Goal: Transaction & Acquisition: Register for event/course

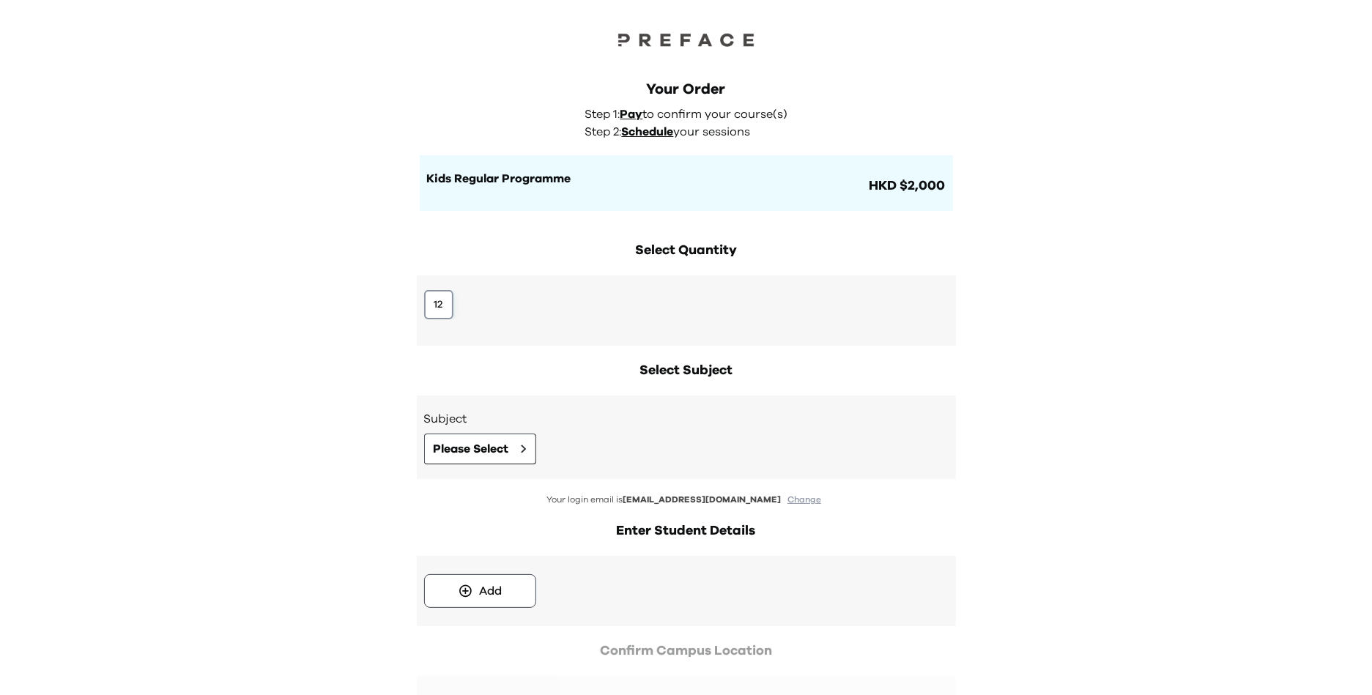
click at [435, 314] on button "12" at bounding box center [438, 304] width 29 height 29
click at [511, 441] on button "Please Select" at bounding box center [480, 449] width 112 height 31
click at [448, 311] on button "12" at bounding box center [438, 304] width 29 height 29
click at [497, 447] on span "Please Select" at bounding box center [471, 449] width 75 height 18
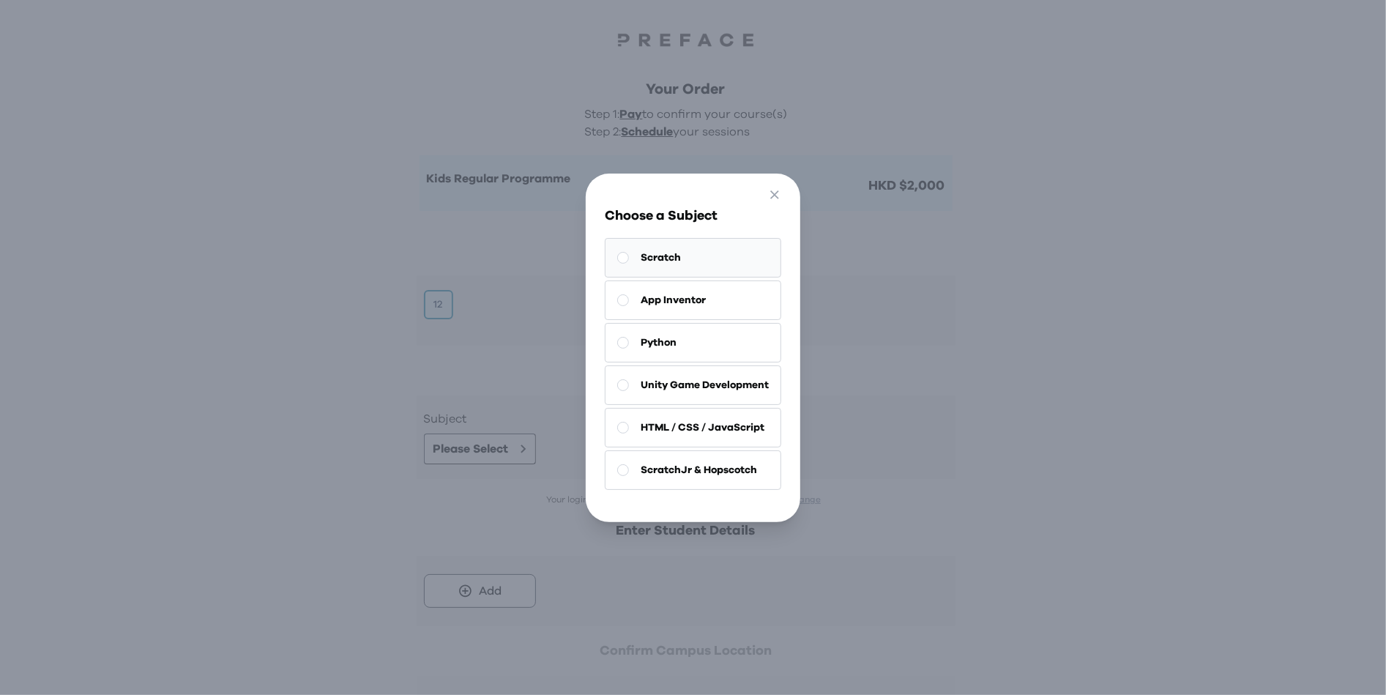
click at [672, 262] on button "Scratch" at bounding box center [693, 258] width 177 height 40
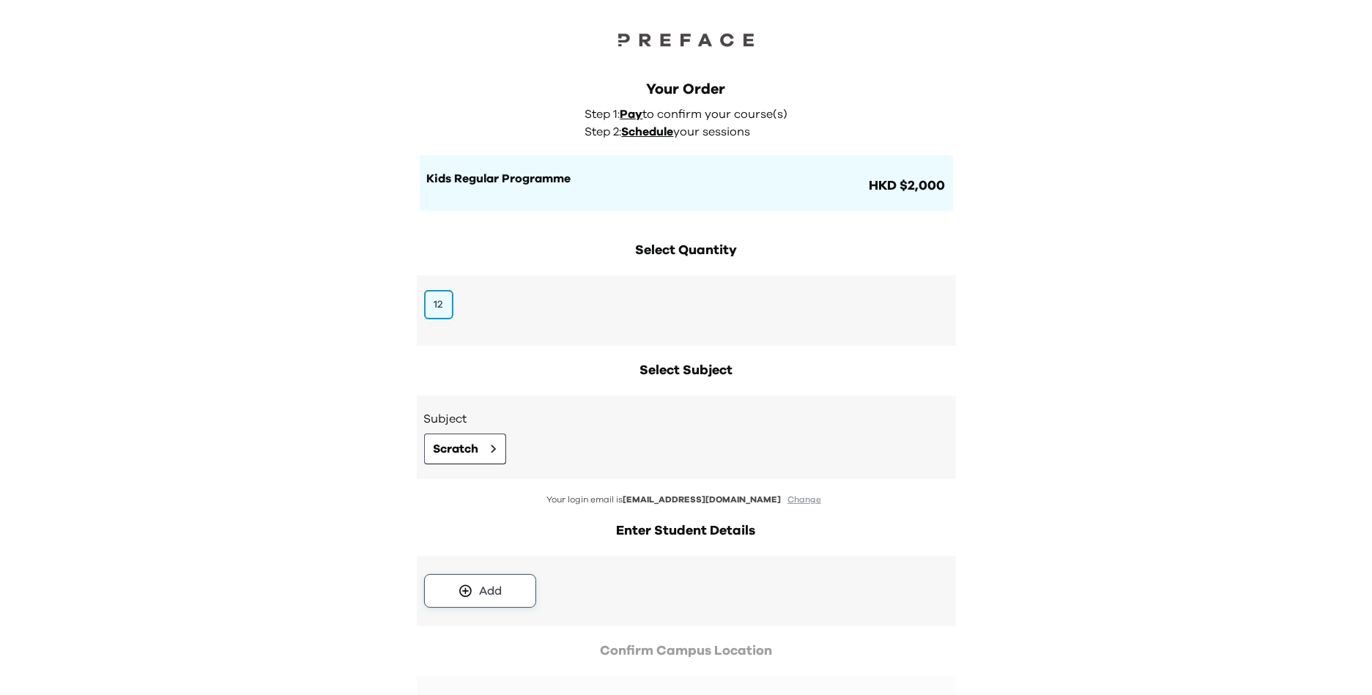
click at [495, 591] on div "Add" at bounding box center [490, 591] width 23 height 18
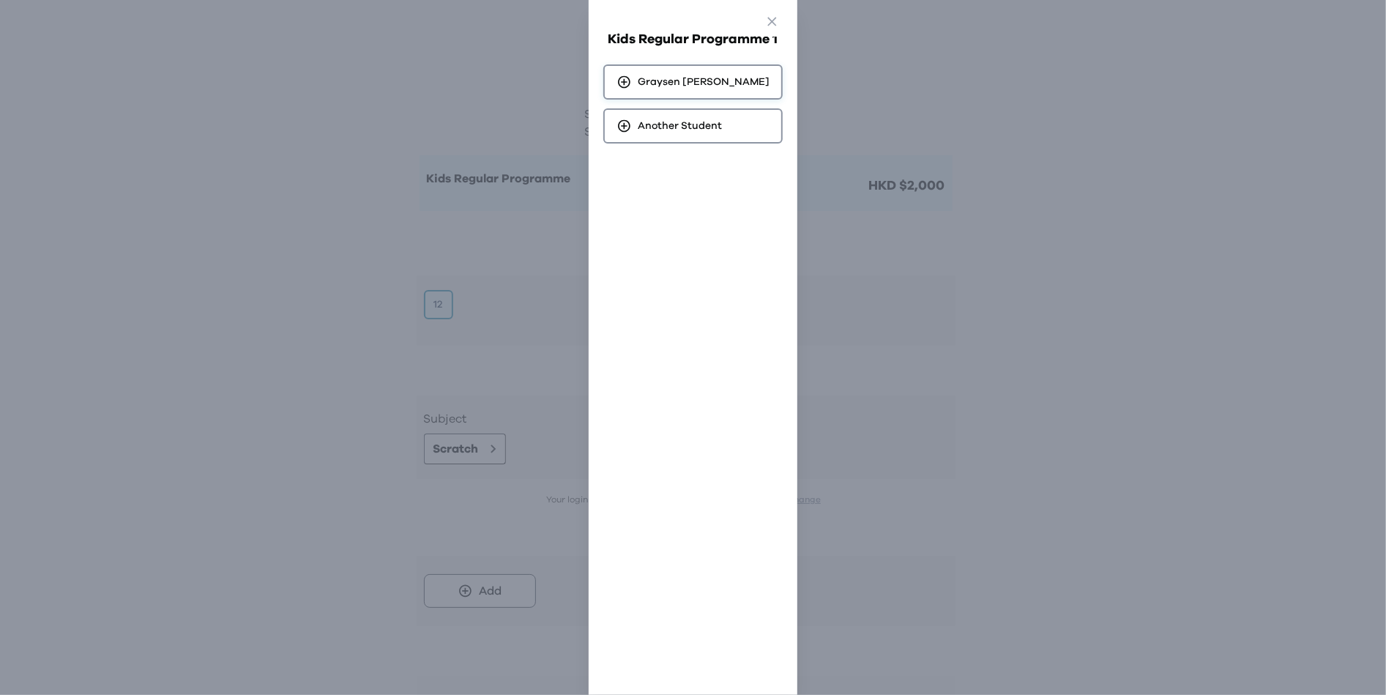
click at [675, 66] on div "Graysen Lee" at bounding box center [692, 81] width 179 height 35
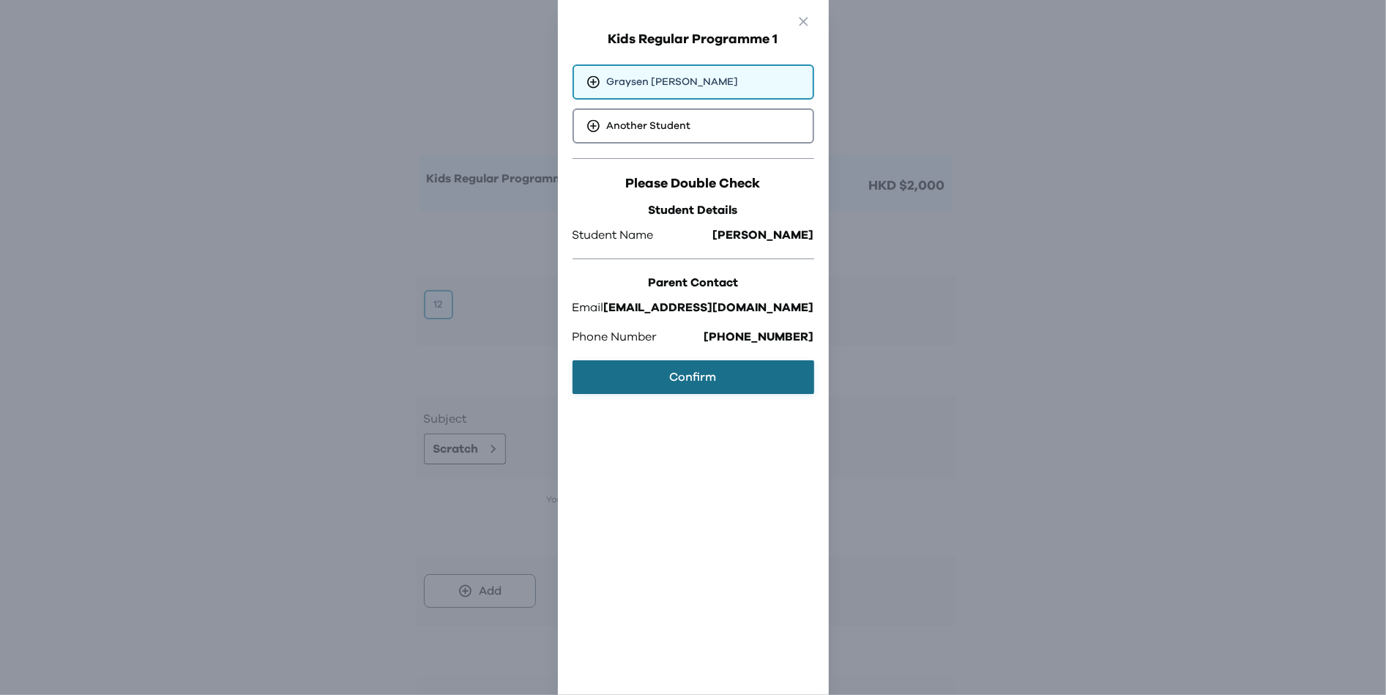
click at [700, 374] on button "Confirm" at bounding box center [694, 377] width 242 height 34
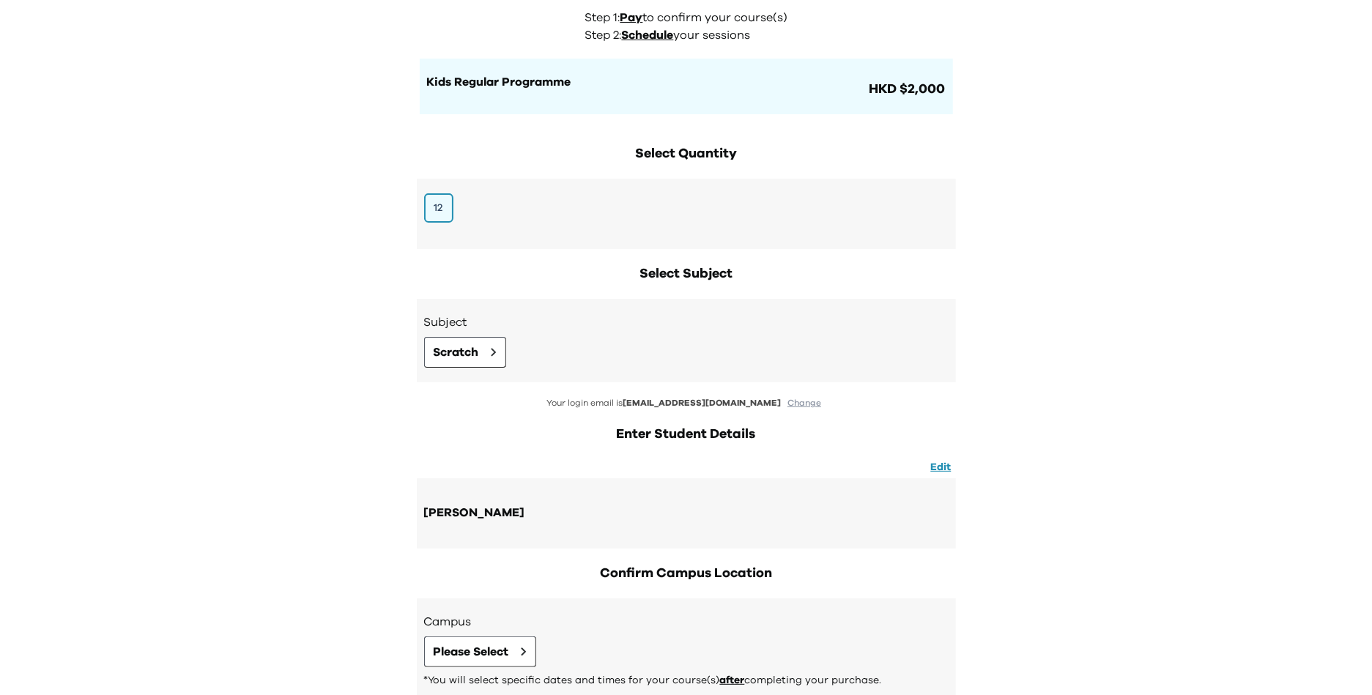
scroll to position [182, 0]
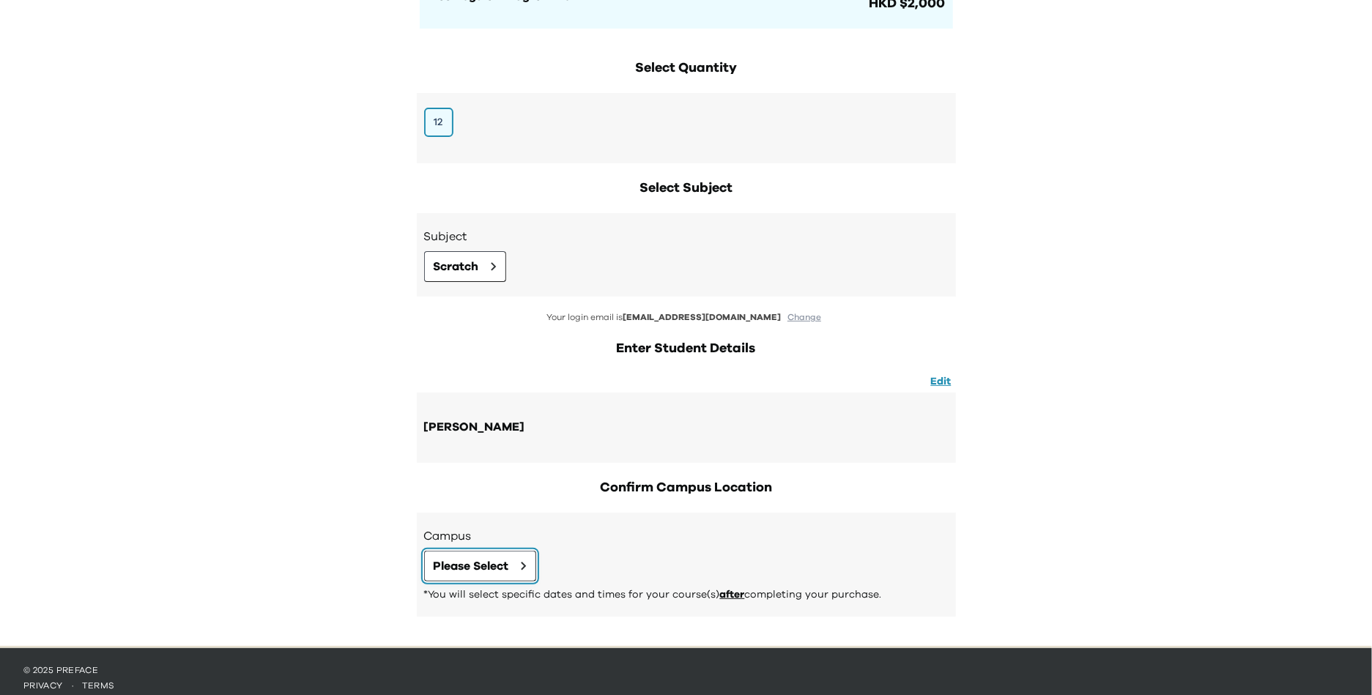
click at [502, 564] on span "Please Select" at bounding box center [471, 566] width 75 height 18
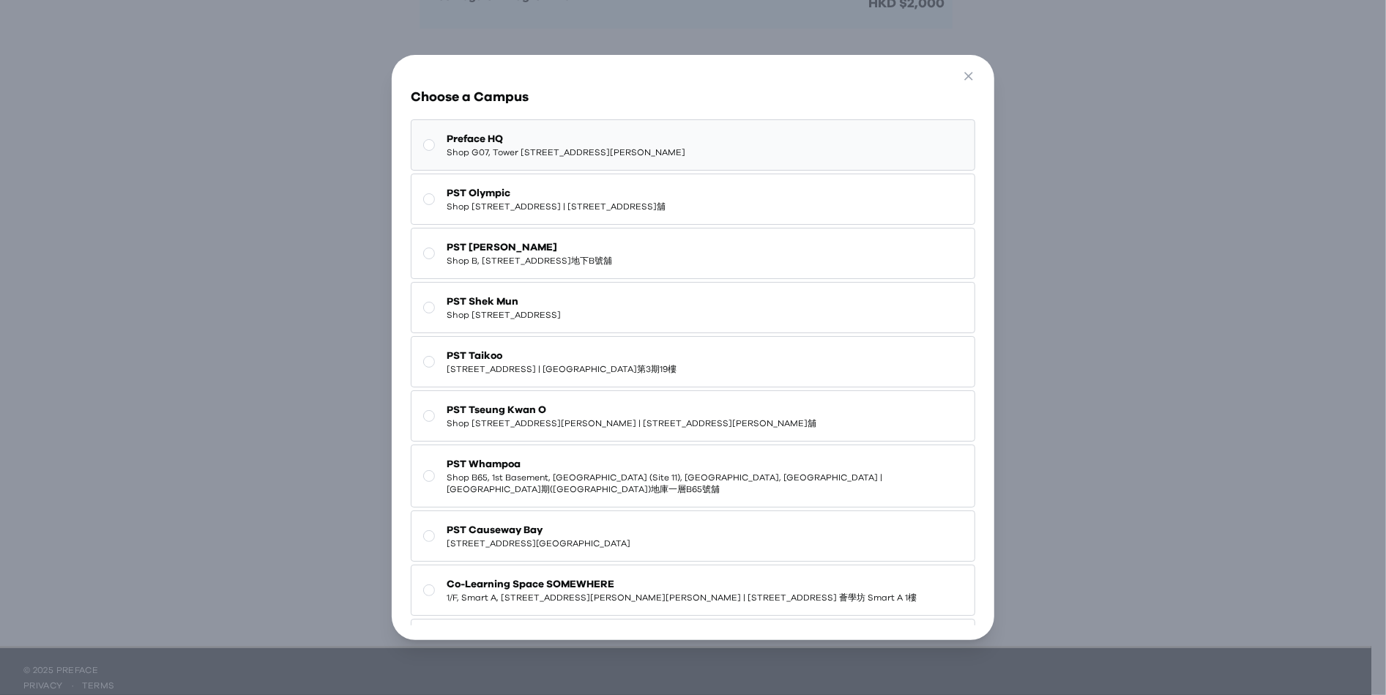
click at [530, 146] on span "Shop G07, Tower [STREET_ADDRESS][PERSON_NAME]" at bounding box center [566, 152] width 239 height 12
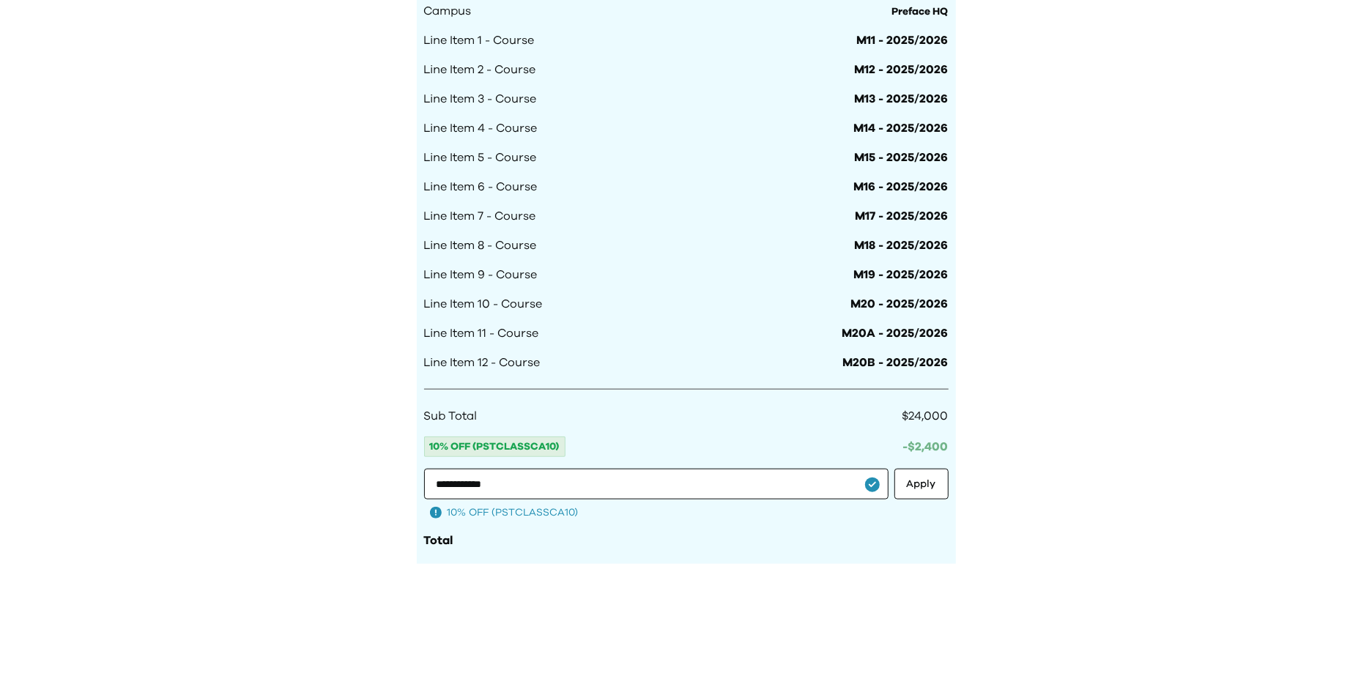
scroll to position [1275, 0]
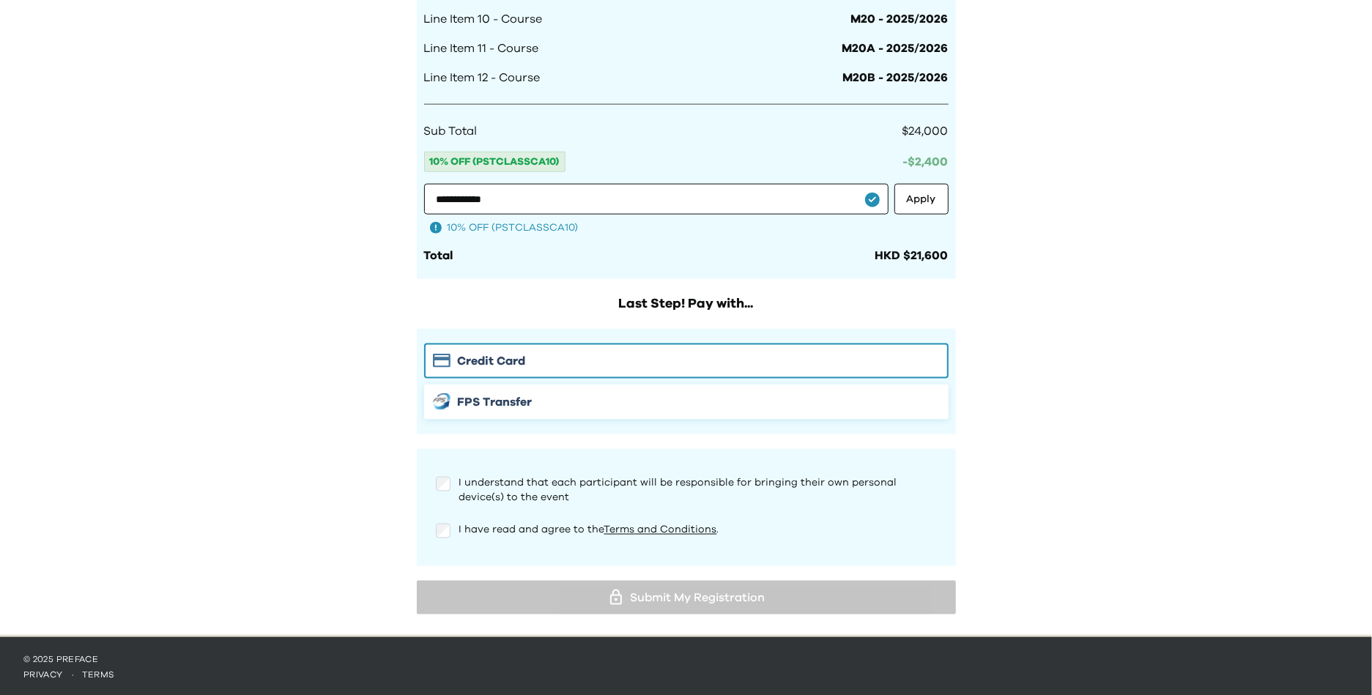
click at [560, 404] on div "FPS Transfer" at bounding box center [686, 402] width 507 height 18
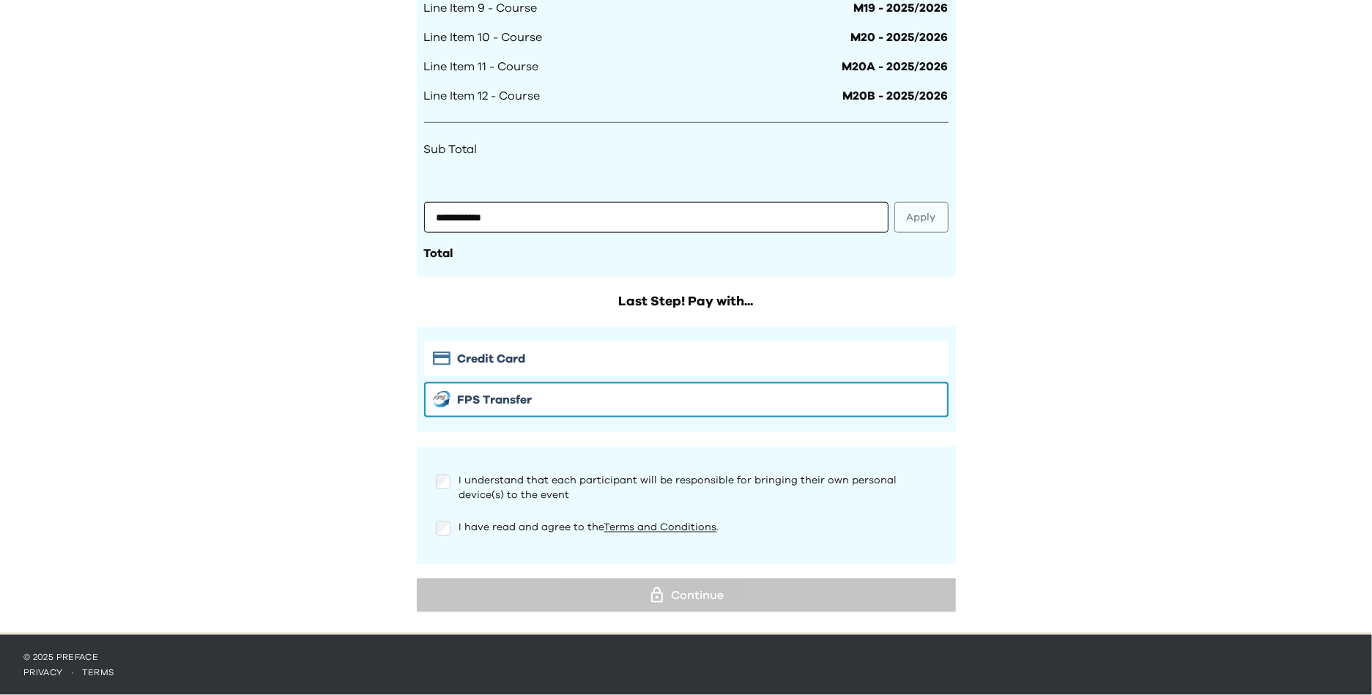
scroll to position [1255, 0]
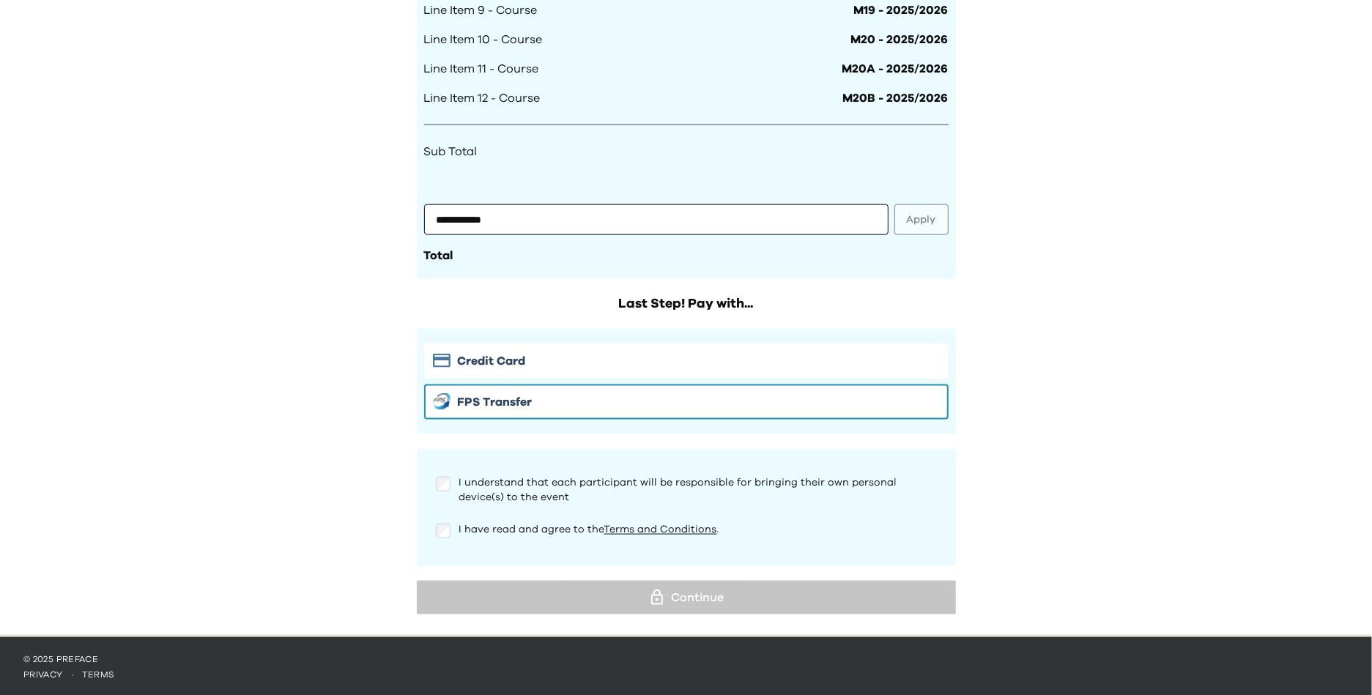
click at [489, 482] on div "I understand that each participant will be responsible for bringing their own p…" at bounding box center [686, 487] width 524 height 47
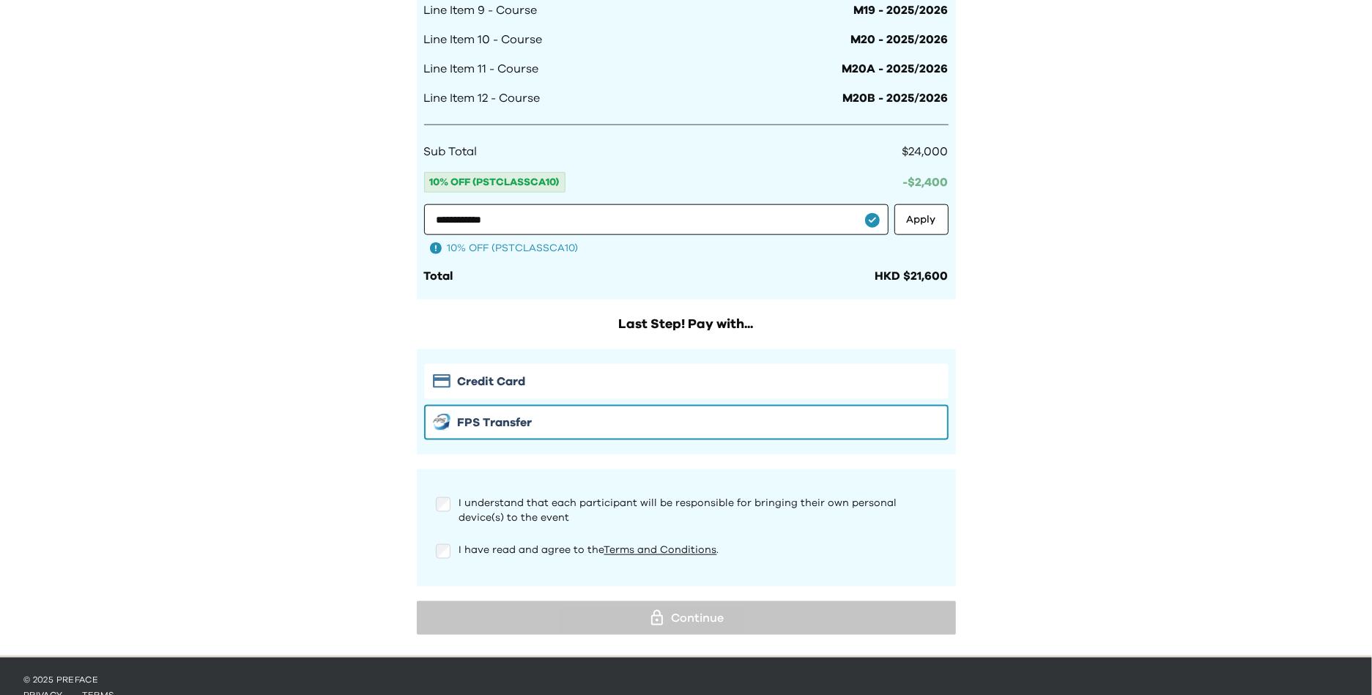
click at [502, 533] on div "I understand that each participant will be responsible for bringing their own p…" at bounding box center [686, 528] width 524 height 88
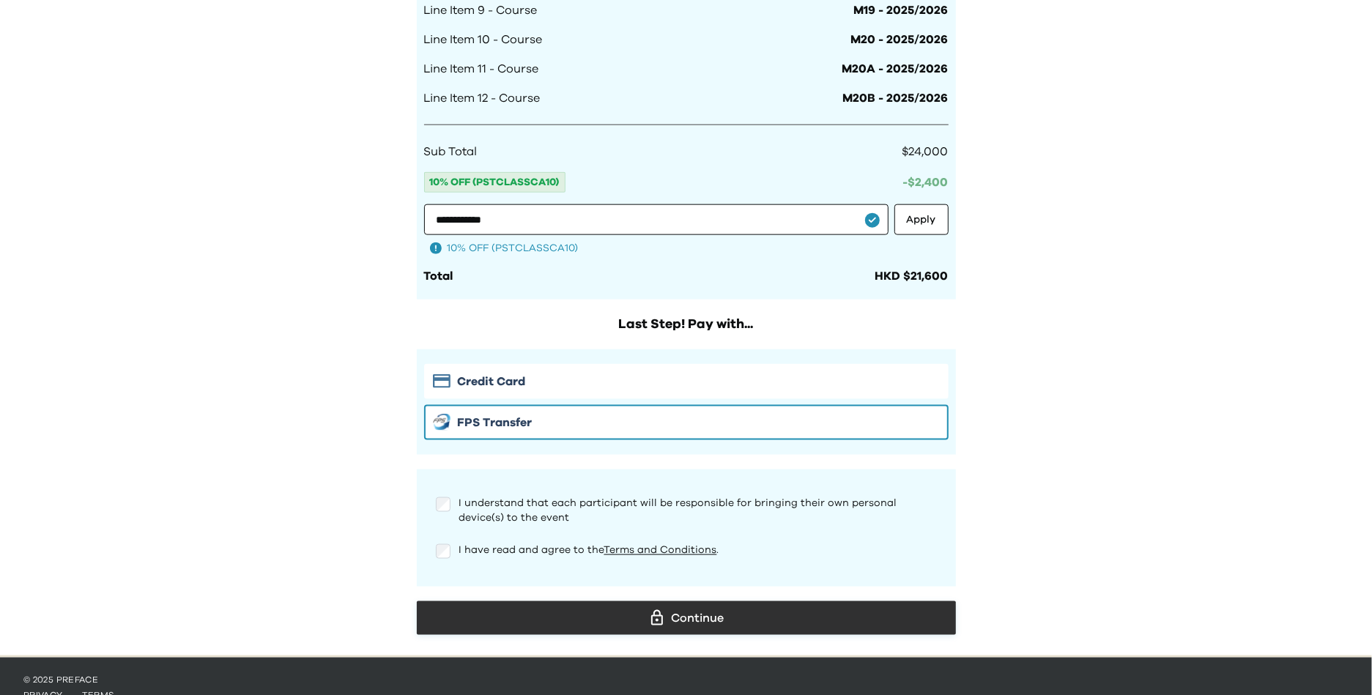
click at [584, 627] on button "Continue" at bounding box center [686, 618] width 539 height 34
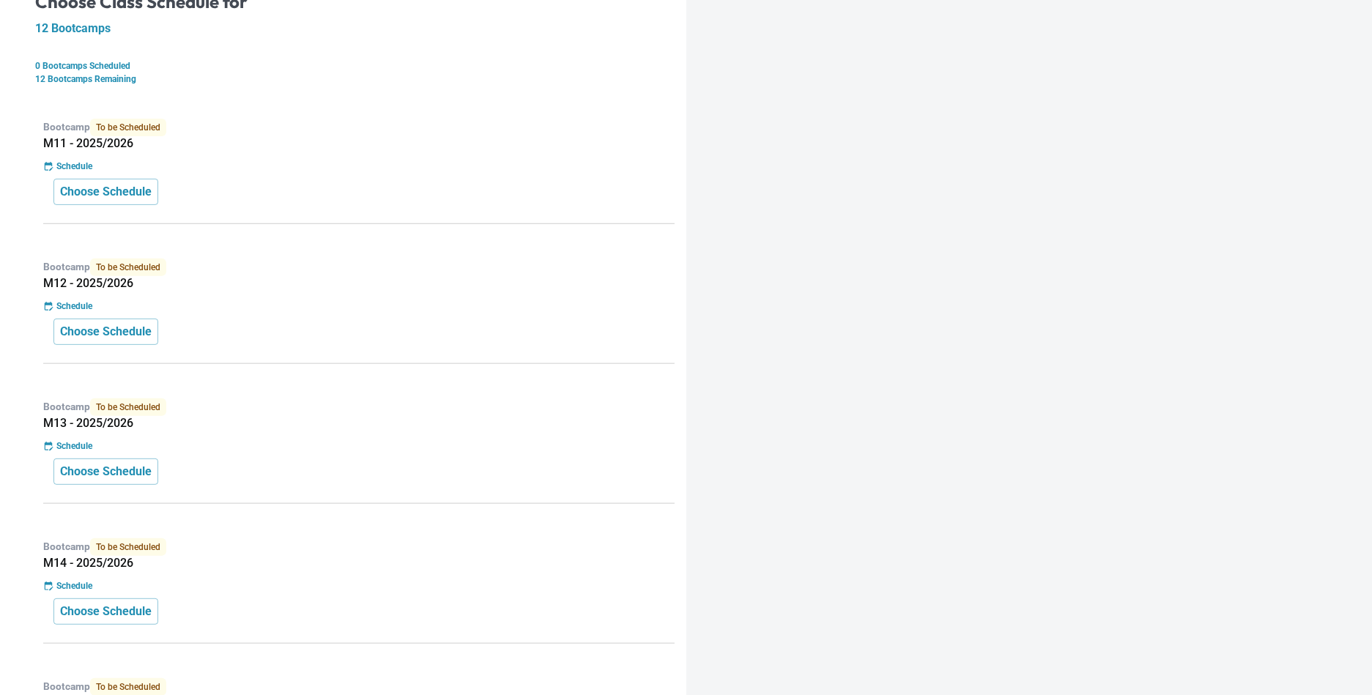
scroll to position [32, 0]
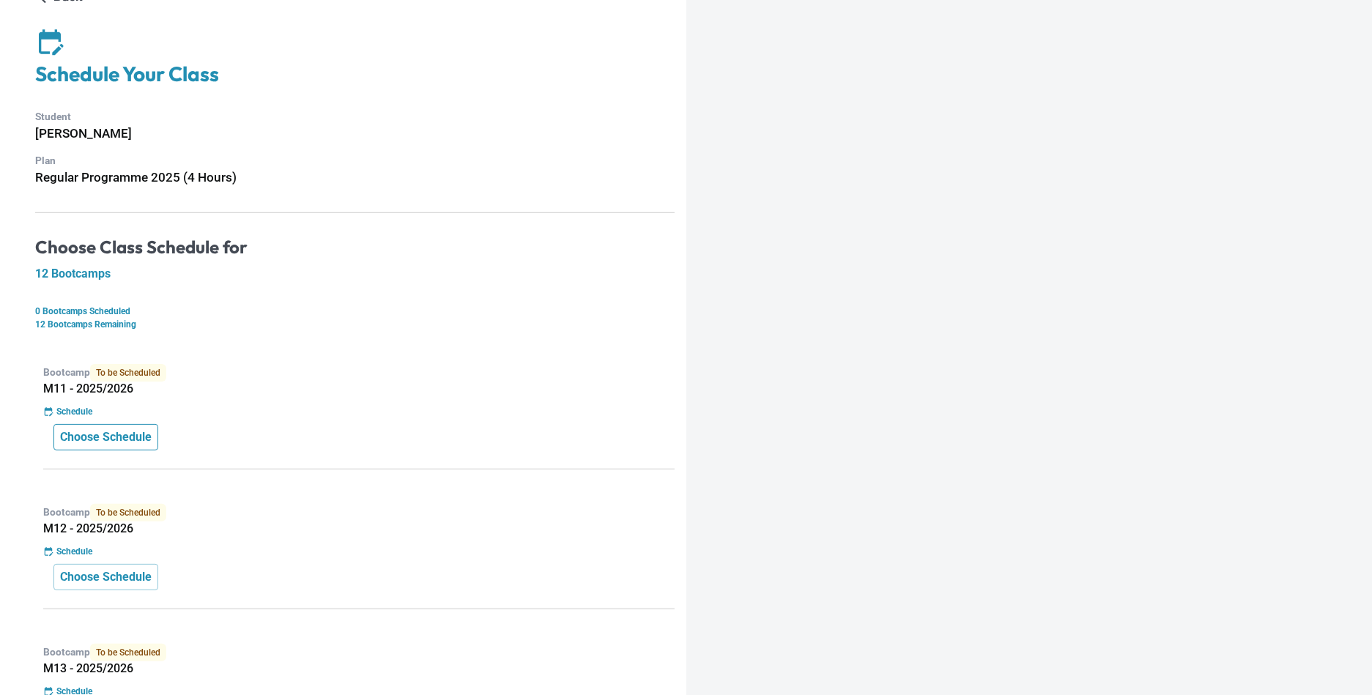
click at [138, 441] on p "Choose Schedule" at bounding box center [106, 437] width 92 height 18
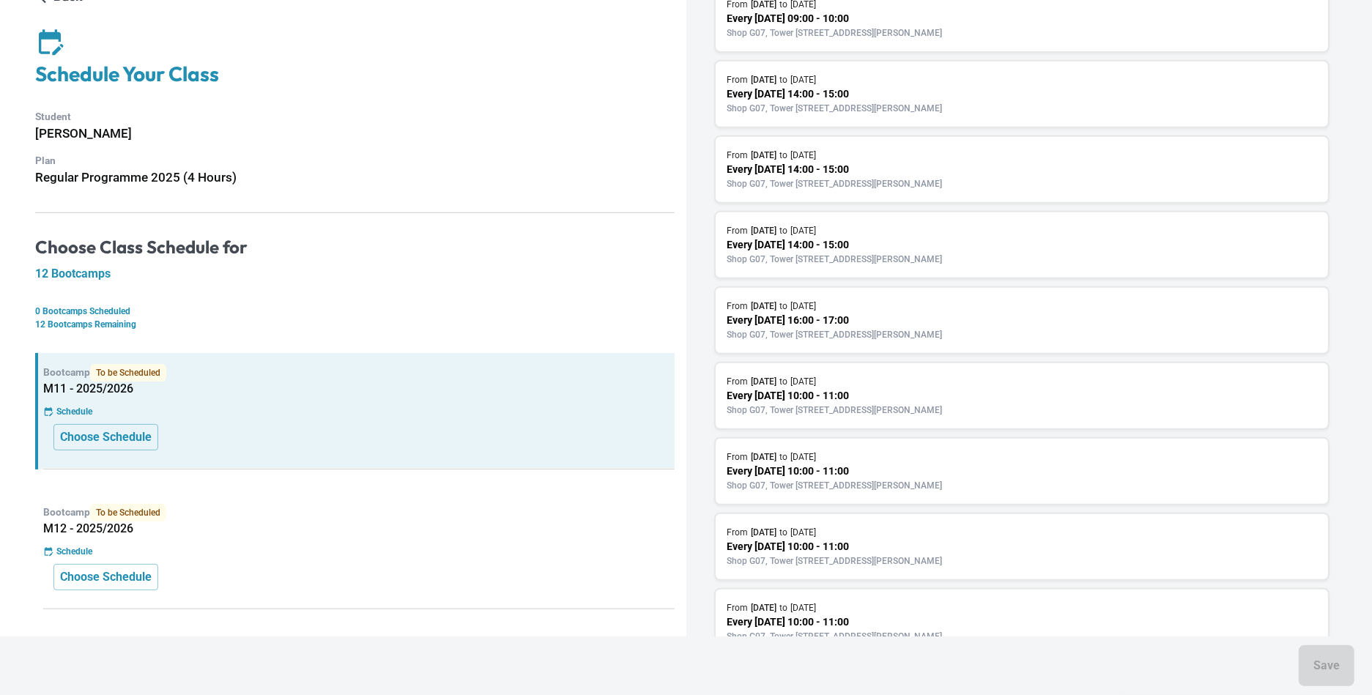
scroll to position [587, 0]
